Goal: Task Accomplishment & Management: Complete application form

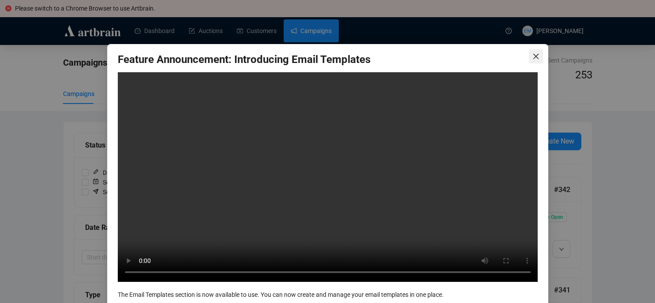
click at [534, 60] on button "Close" at bounding box center [536, 56] width 14 height 14
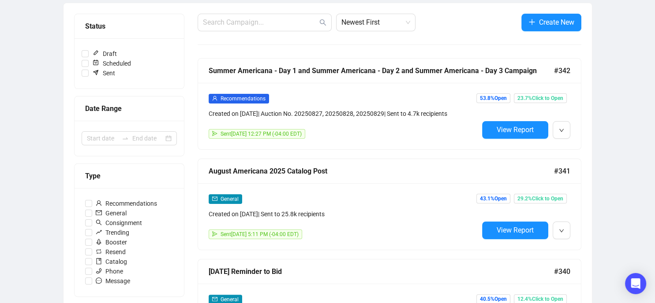
scroll to position [120, 0]
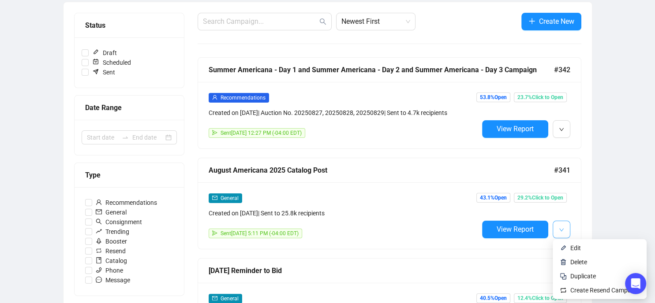
click at [562, 228] on icon "down" at bounding box center [561, 230] width 5 height 5
click at [581, 275] on span "Duplicate" at bounding box center [583, 276] width 26 height 7
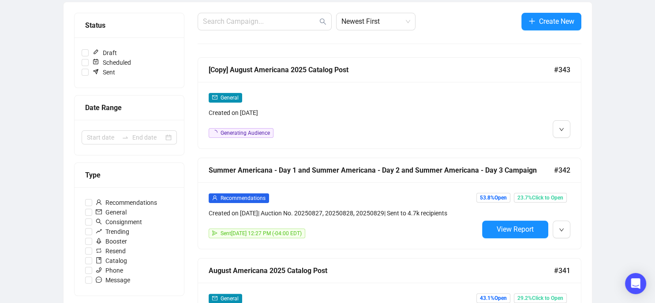
click li "Edit"
click div "General"
click input "[Copy] August Americana 2025 Catalog Post"
click input "August Americana 2025 Catalog Post"
type input "August Americana 2025 Reminder to Bid"
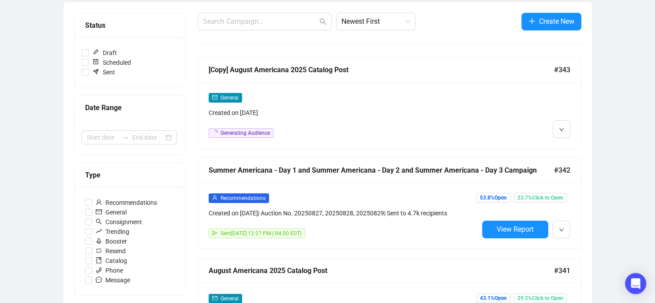
click div "Audience"
click div "Email Settings"
click div "Summer Americana: [DATE] - [DATE] Catalogue Posted"
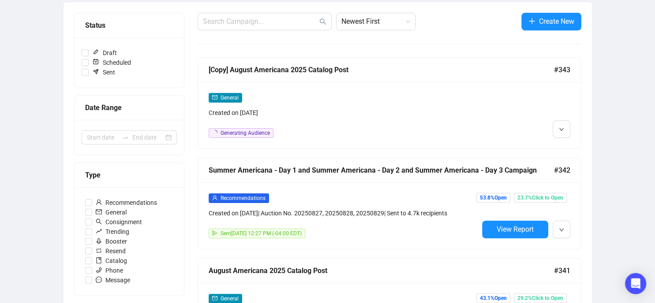
click input "Summer Americana: [DATE] - [DATE] Catalogue Posted"
click input "Reminder to Bid! Summer Americana: [DATE] - [DATE] Catalogue Posted"
drag, startPoint x: 325, startPoint y: 213, endPoint x: 144, endPoint y: 213, distance: 181.7
click input "Reminder to Bid! Summer Americana: [DATE] - [DATE]"
type input "Reminder to Bid! Summer Americana: [DATE] - [DATE]"
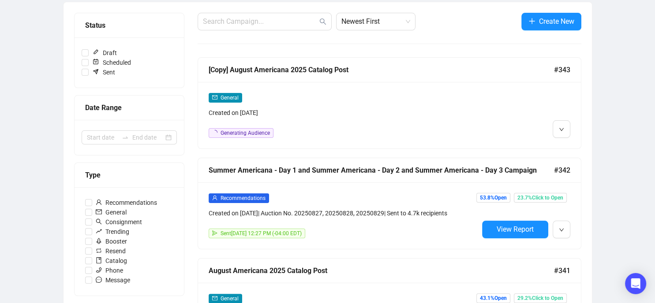
click input "Summer Americana: [DATE] - [DATE] Catalogue Posted"
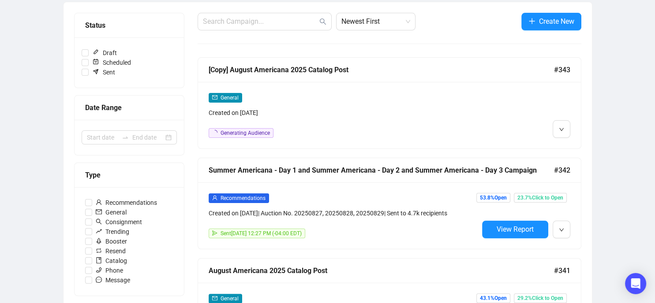
click input "Summer Americana: [DATE] - [DATE] Catalogue Posted"
paste input "Reminder to Bid! Summer Americana: [DATE] - [DATE]"
type input "Reminder to Bid! Summer Americana: [DATE] - [DATE]"
click span "Next"
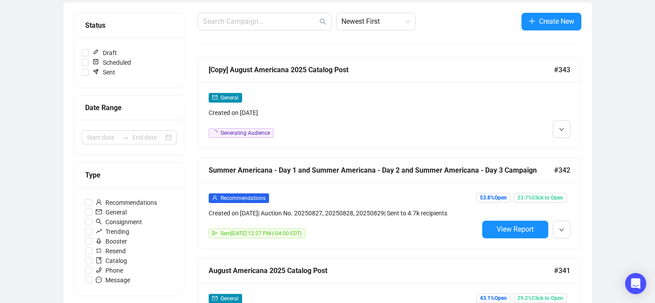
click span "Save"
click span "Test Email"
click div
click div "[PERSON_NAME][EMAIL_ADDRESS][DOMAIN_NAME]"
click div "[EMAIL_ADDRESS][DOMAIN_NAME]"
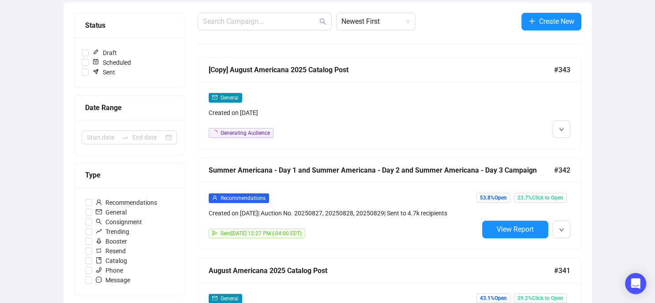
click span "Send Test Emails"
click button "OK"
click at [0, 0] on icon "close" at bounding box center [0, 0] width 0 height 0
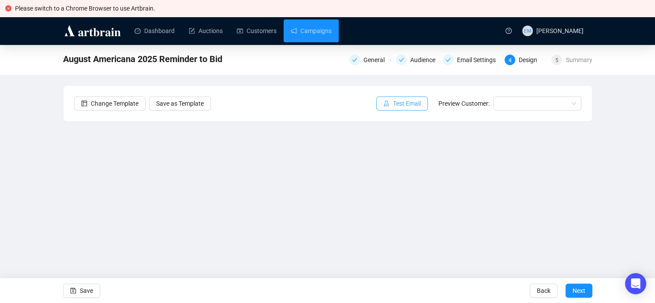
click at [403, 106] on span "Test Email" at bounding box center [407, 104] width 28 height 10
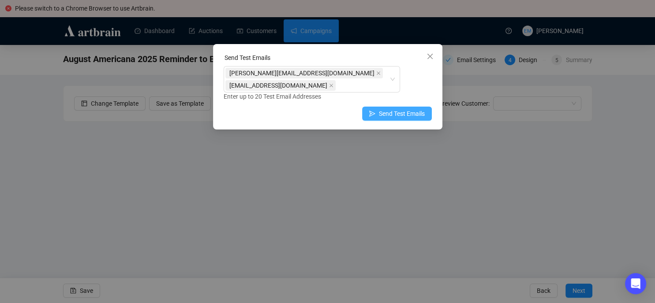
click at [391, 110] on span "Send Test Emails" at bounding box center [402, 114] width 46 height 10
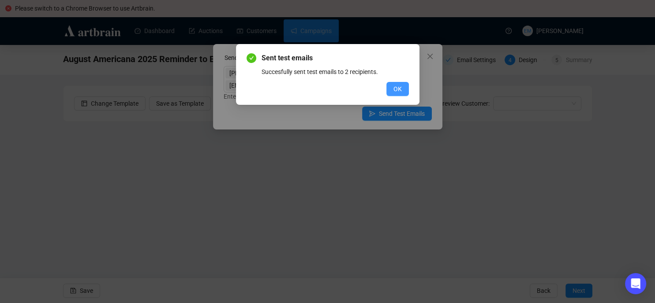
click at [400, 89] on span "OK" at bounding box center [397, 89] width 8 height 10
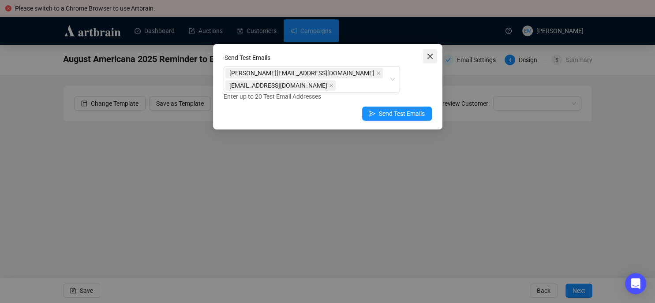
click at [430, 55] on icon "close" at bounding box center [429, 56] width 7 height 7
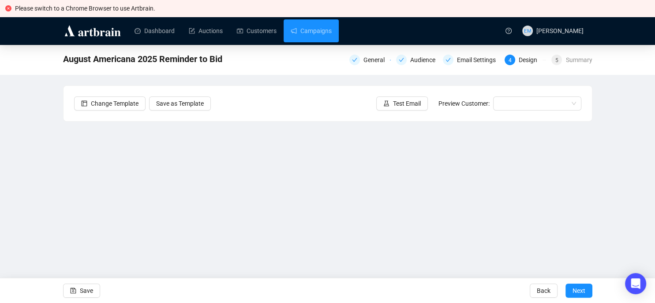
scroll to position [41, 0]
